Goal: Find specific page/section: Find specific page/section

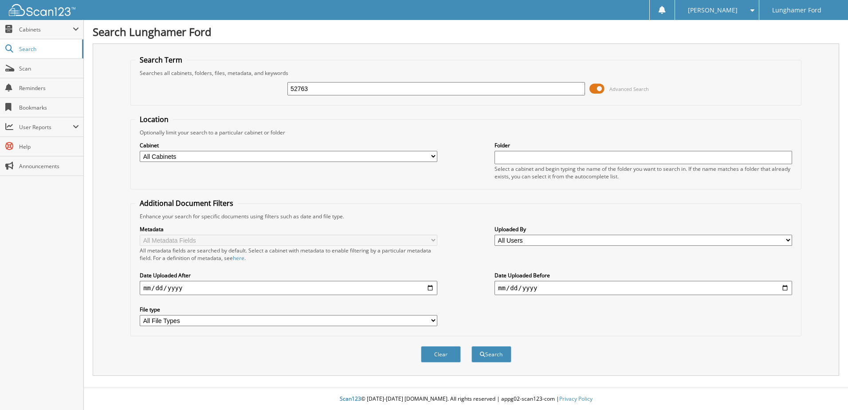
type input "52763"
click at [471, 346] on button "Search" at bounding box center [491, 354] width 40 height 16
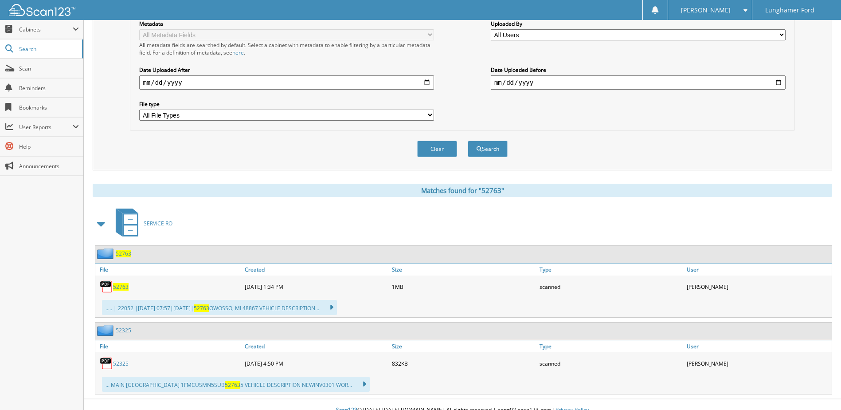
scroll to position [217, 0]
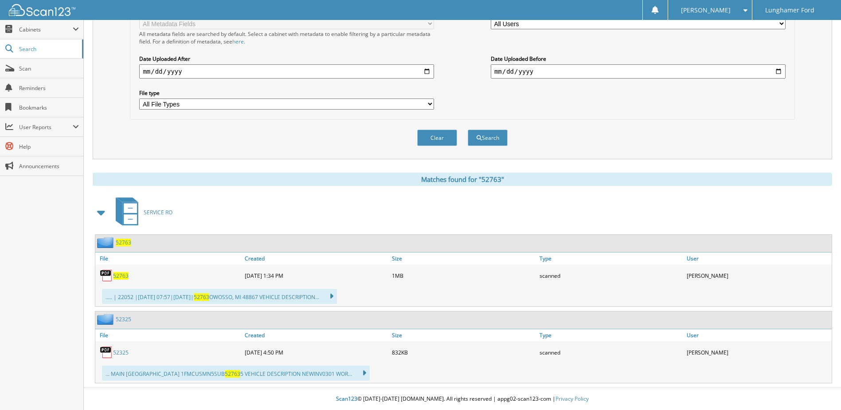
click at [119, 242] on span "52763" at bounding box center [124, 243] width 16 height 8
